Goal: Task Accomplishment & Management: Complete application form

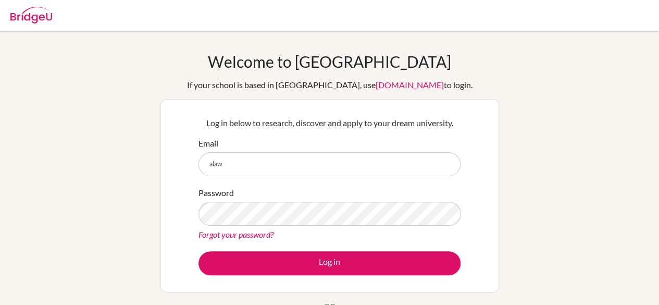
type input "[EMAIL_ADDRESS][DOMAIN_NAME]"
click at [311, 276] on div "Log in below to research, discover and apply to your dream university. Email [E…" at bounding box center [329, 195] width 275 height 171
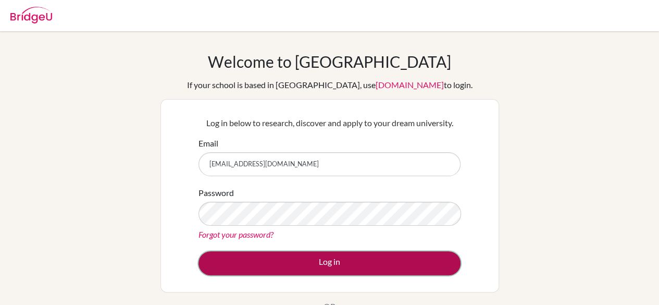
click at [316, 267] on button "Log in" at bounding box center [329, 263] width 262 height 24
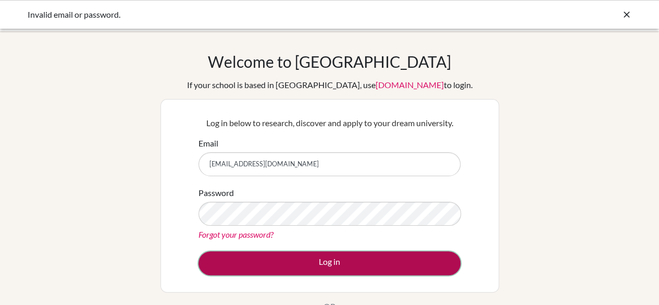
click at [317, 255] on button "Log in" at bounding box center [329, 263] width 262 height 24
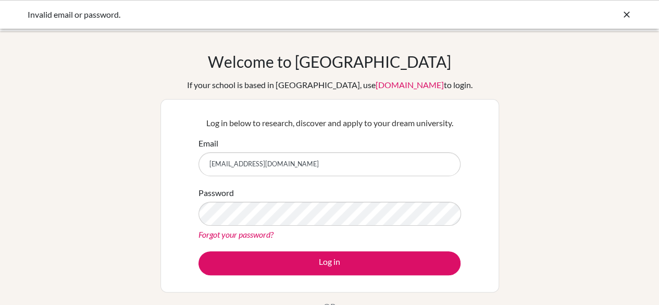
click at [550, 135] on div "Welcome to BridgeU If your school is based in China, use app.bridge-u.com.cn to…" at bounding box center [329, 222] width 659 height 341
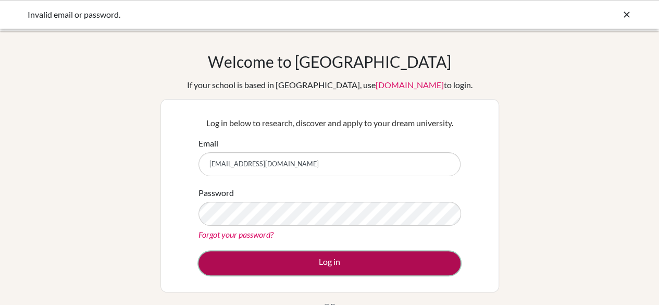
click at [396, 270] on button "Log in" at bounding box center [329, 263] width 262 height 24
